Goal: Information Seeking & Learning: Learn about a topic

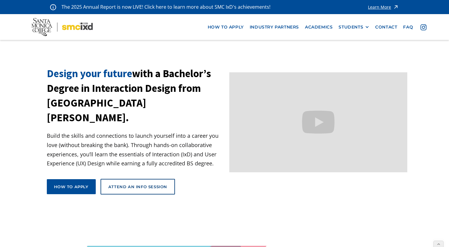
click at [160, 131] on p "Build the skills and connections to launch yourself into a career you love (wit…" at bounding box center [136, 149] width 178 height 37
click at [316, 23] on link "Academics" at bounding box center [319, 27] width 34 height 11
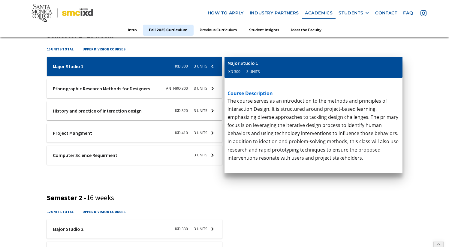
scroll to position [234, 0]
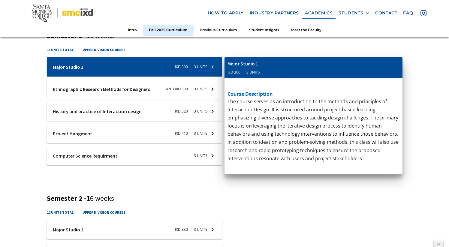
click at [280, 185] on p "This course contextualizes project management for interaction designers through…" at bounding box center [314, 155] width 172 height 114
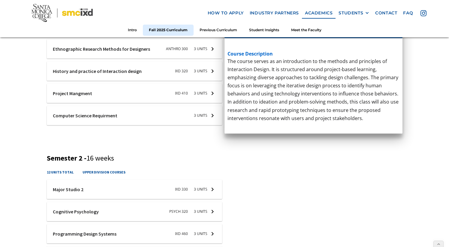
scroll to position [317, 0]
